Goal: Book appointment/travel/reservation

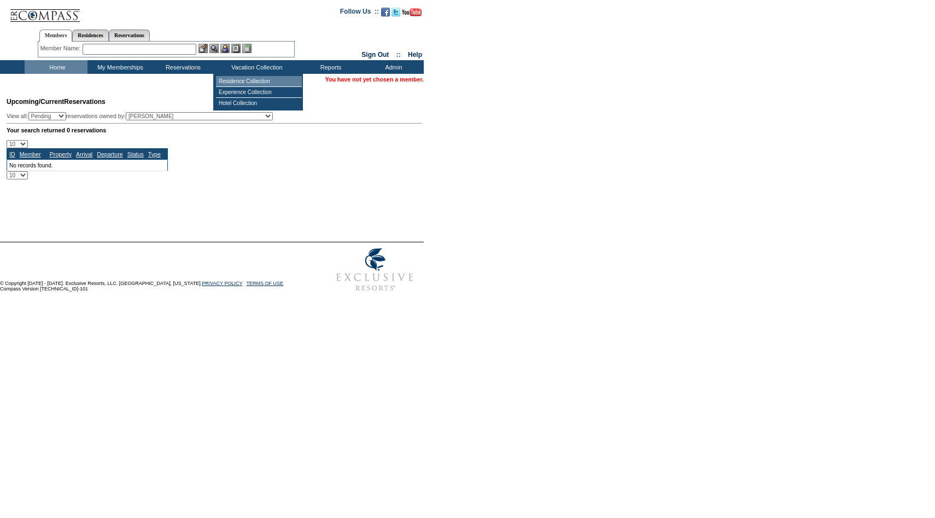
click at [246, 77] on td "Residence Collection" at bounding box center [259, 81] width 86 height 11
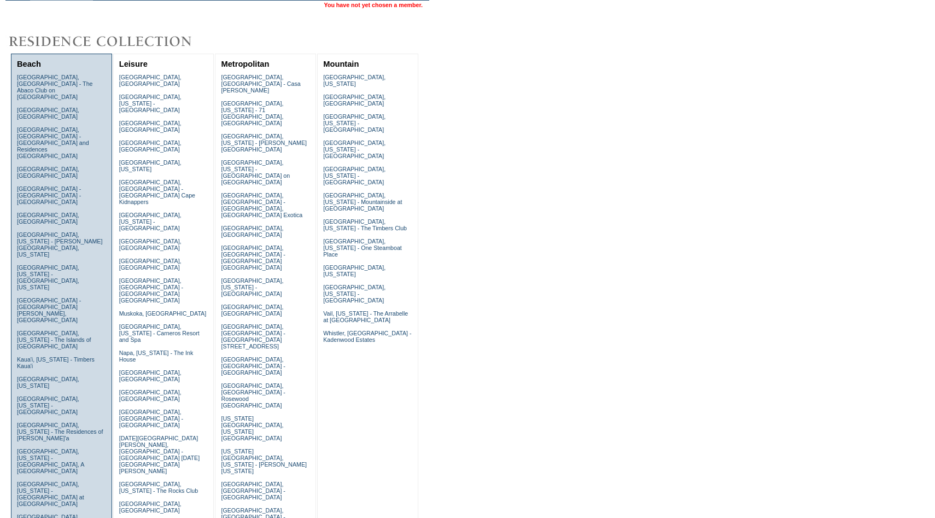
scroll to position [74, 0]
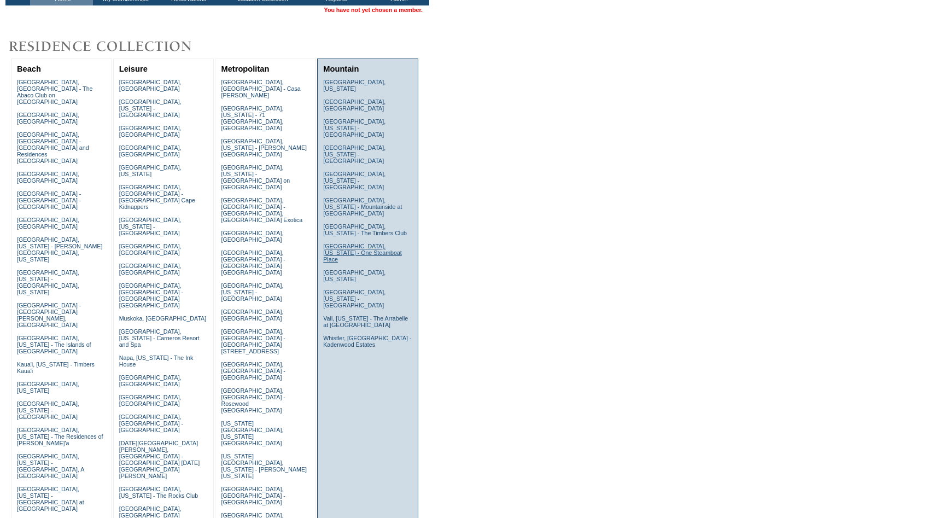
click at [352, 243] on link "[GEOGRAPHIC_DATA], [US_STATE] - One Steamboat Place" at bounding box center [362, 253] width 79 height 20
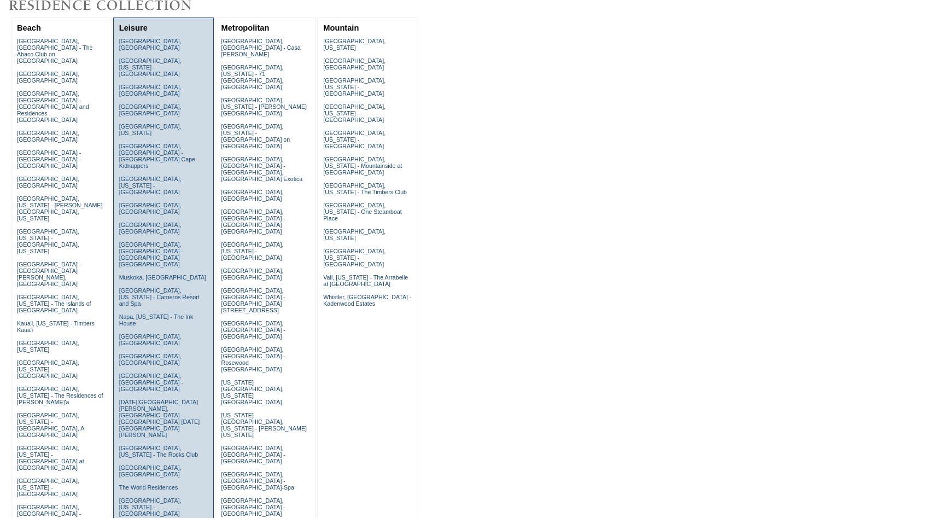
scroll to position [118, 0]
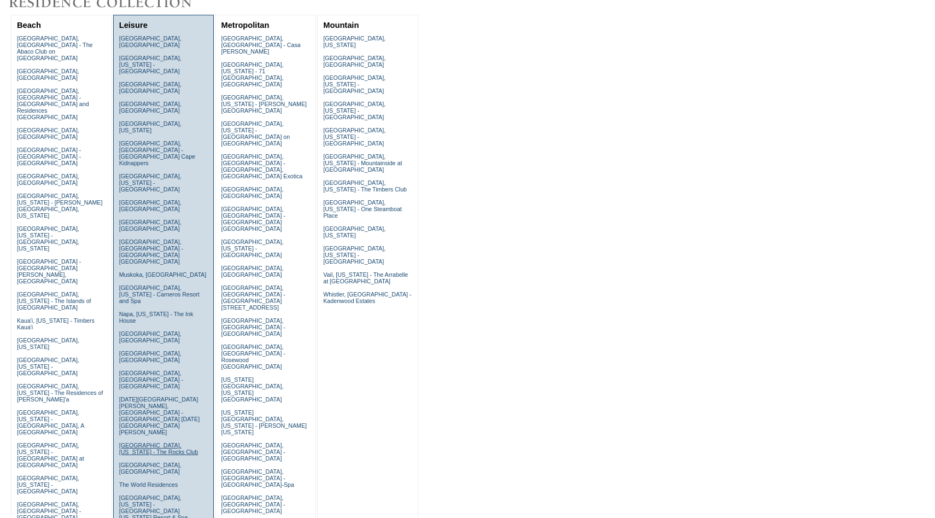
click at [141, 442] on link "Scottsdale, Arizona - The Rocks Club" at bounding box center [158, 448] width 79 height 13
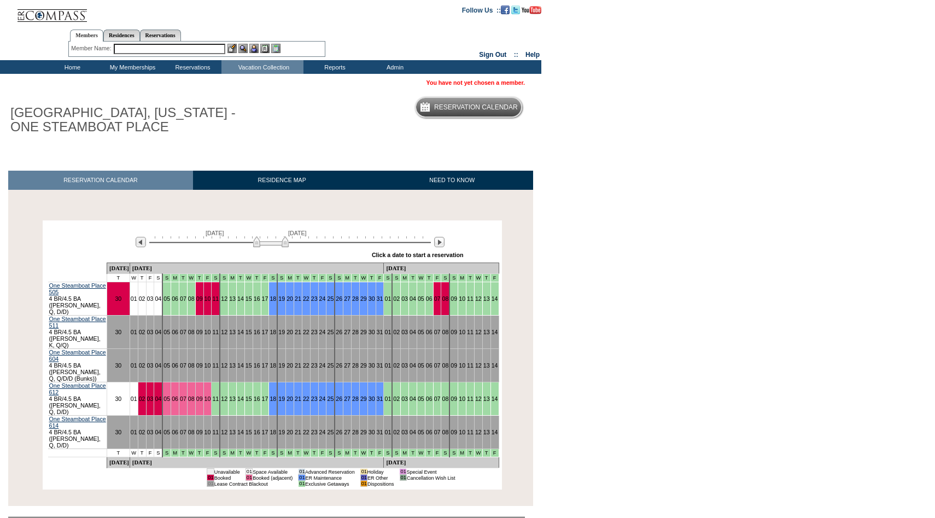
drag, startPoint x: 250, startPoint y: 245, endPoint x: 271, endPoint y: 246, distance: 21.4
click at [271, 246] on img at bounding box center [271, 241] width 36 height 11
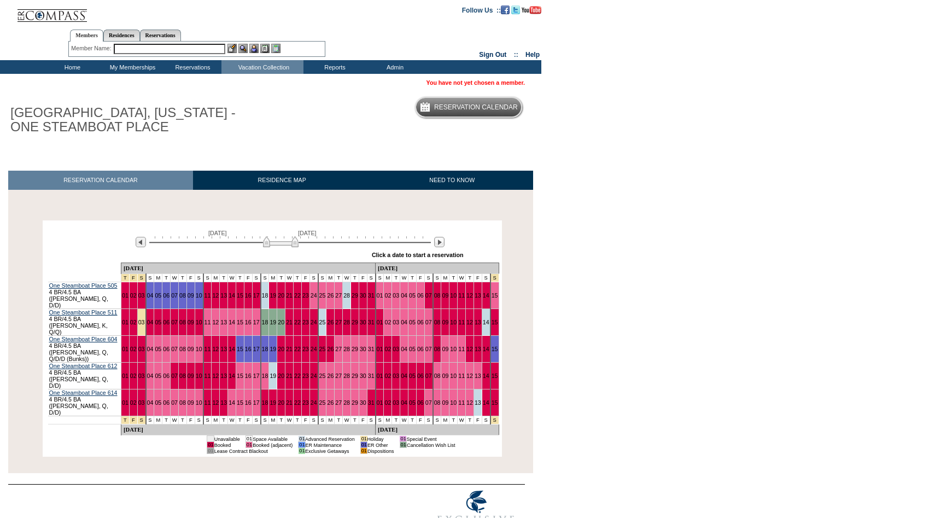
drag, startPoint x: 269, startPoint y: 241, endPoint x: 279, endPoint y: 240, distance: 9.9
click at [279, 240] on img at bounding box center [281, 241] width 36 height 11
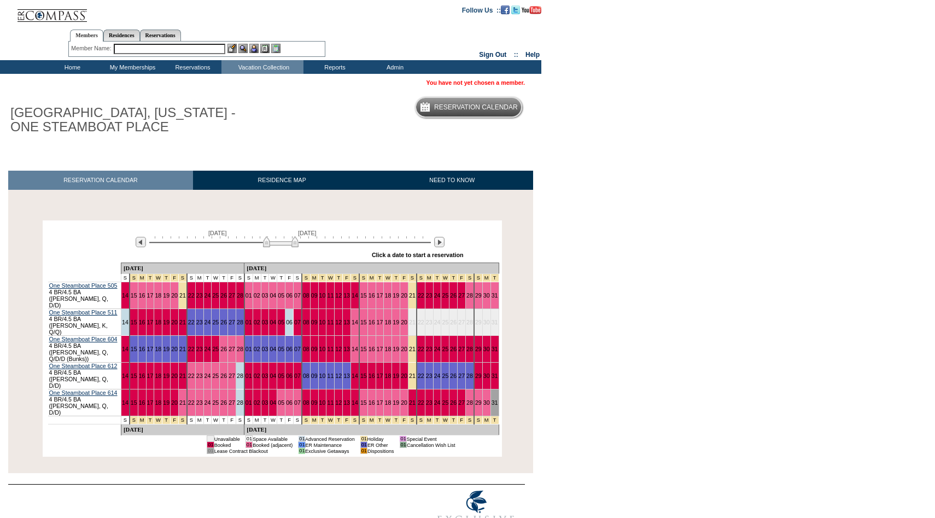
click at [441, 311] on td "25" at bounding box center [445, 322] width 8 height 27
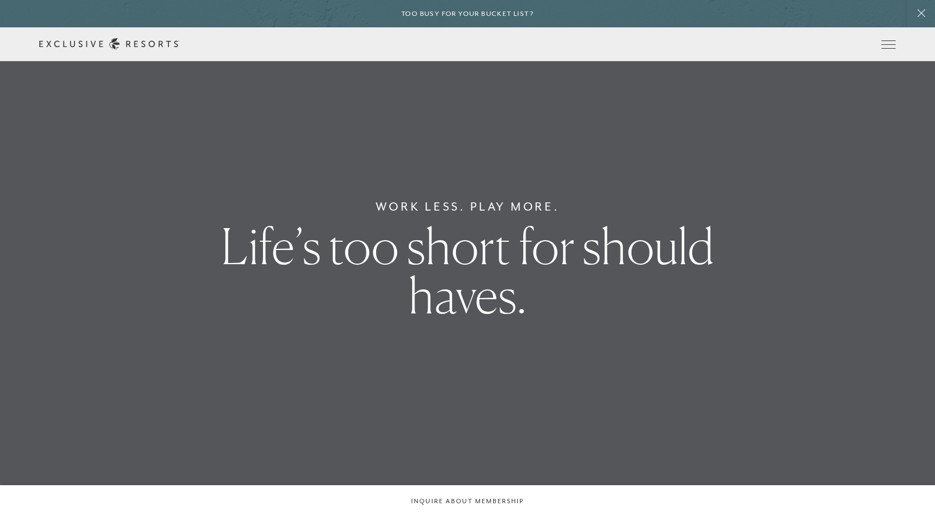
click at [895, 20] on div "Too busy for your bucket list?" at bounding box center [467, 13] width 935 height 27
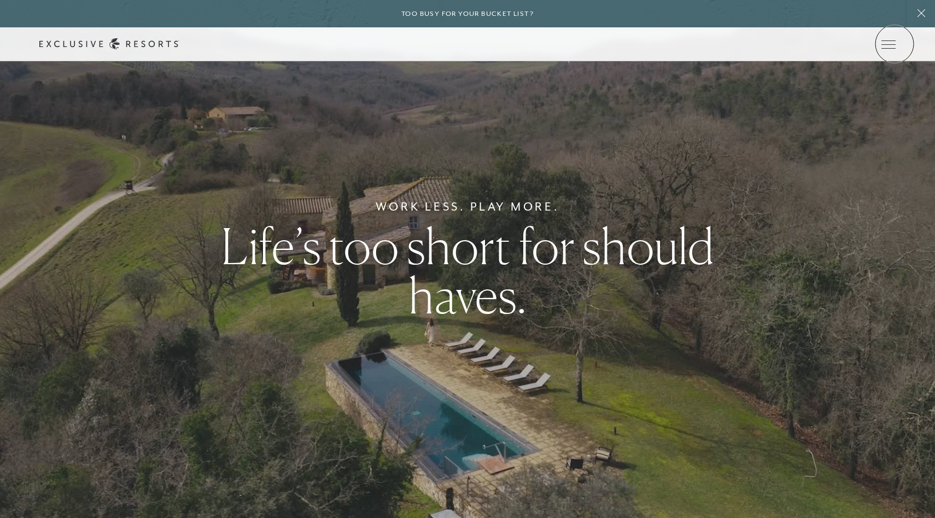
click at [0, 0] on icon at bounding box center [0, 0] width 0 height 0
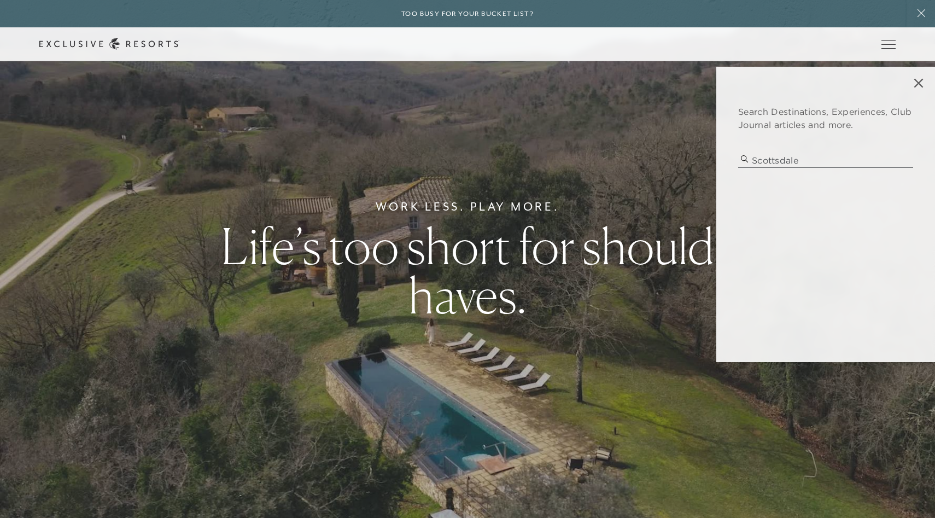
type input "scottsdale"
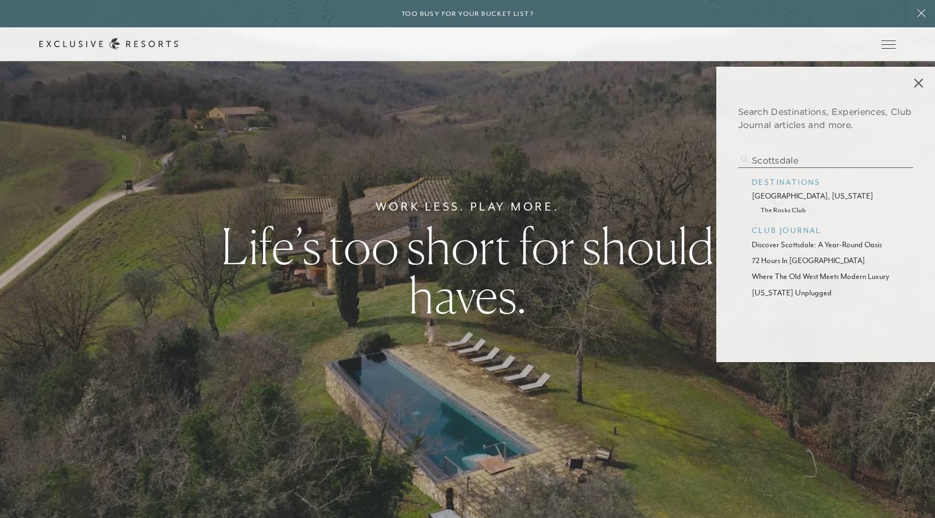
click at [778, 199] on p "scottsdale, arizona" at bounding box center [826, 195] width 148 height 11
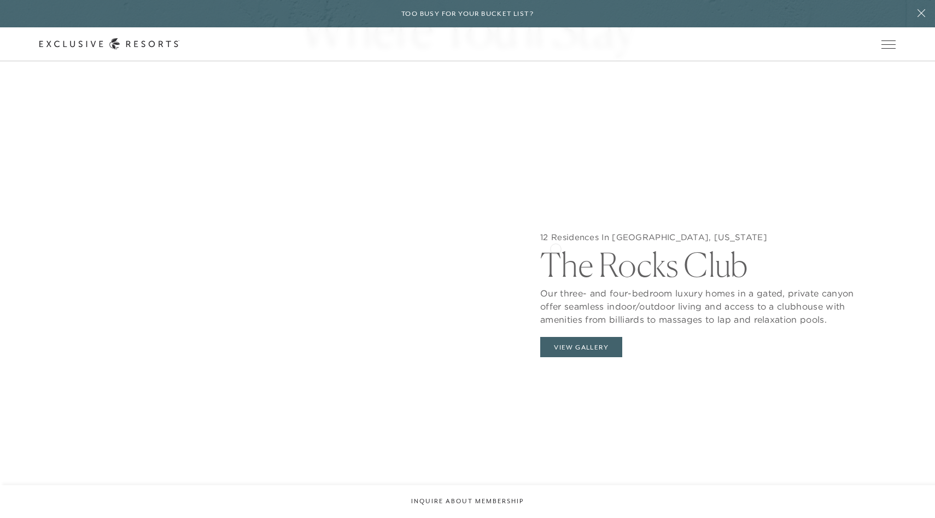
scroll to position [1144, 0]
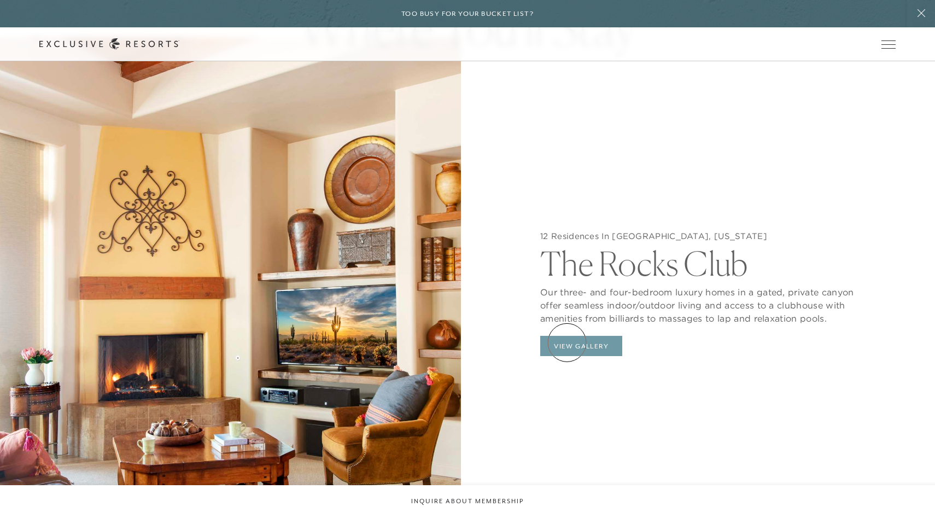
click at [568, 344] on button "View Gallery" at bounding box center [581, 346] width 82 height 21
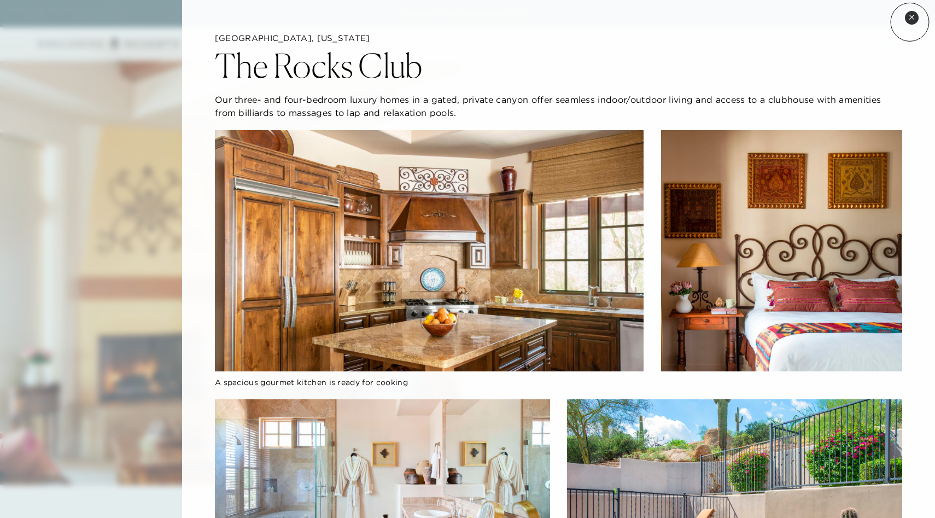
click at [910, 22] on button "Close quickview" at bounding box center [912, 18] width 14 height 14
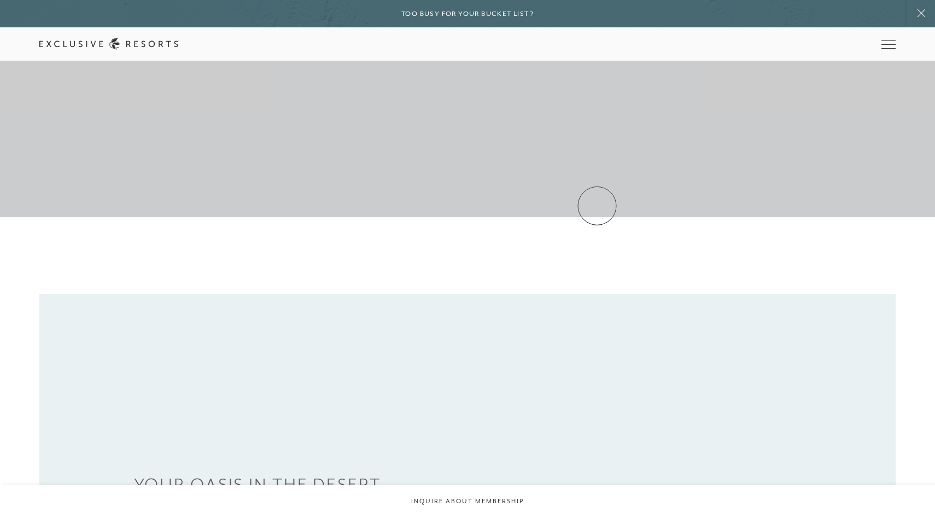
scroll to position [83, 0]
